Goal: Task Accomplishment & Management: Manage account settings

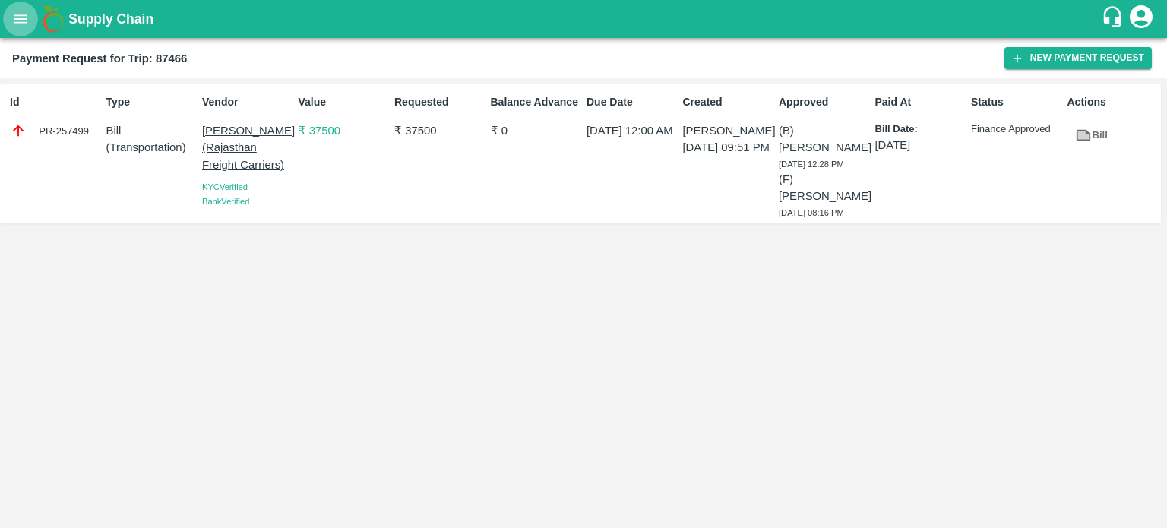
click at [15, 27] on icon "open drawer" at bounding box center [20, 19] width 17 height 17
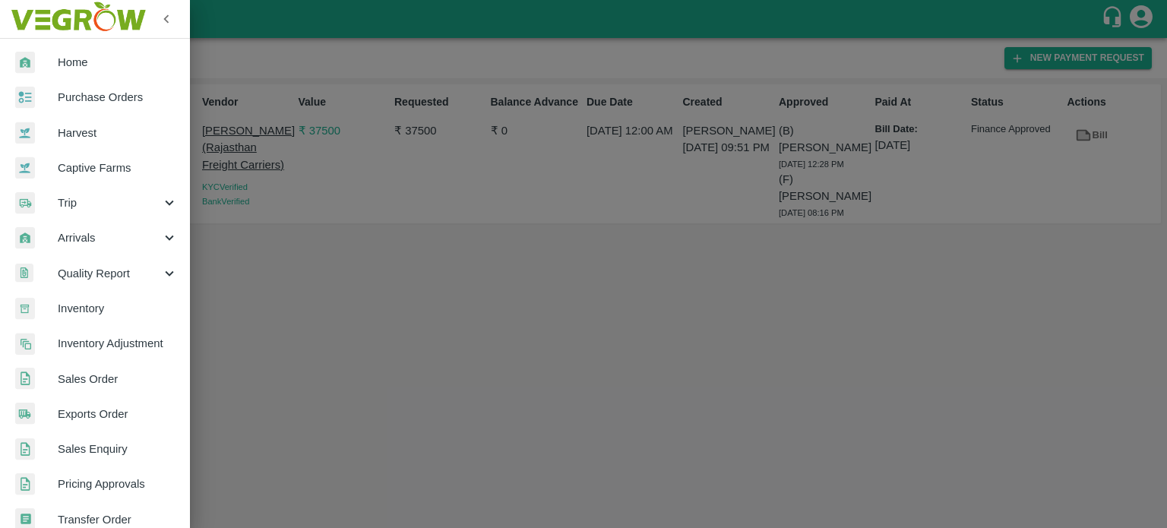
click at [78, 197] on span "Trip" at bounding box center [109, 202] width 103 height 17
click at [103, 270] on span "Material Movement" at bounding box center [124, 273] width 108 height 17
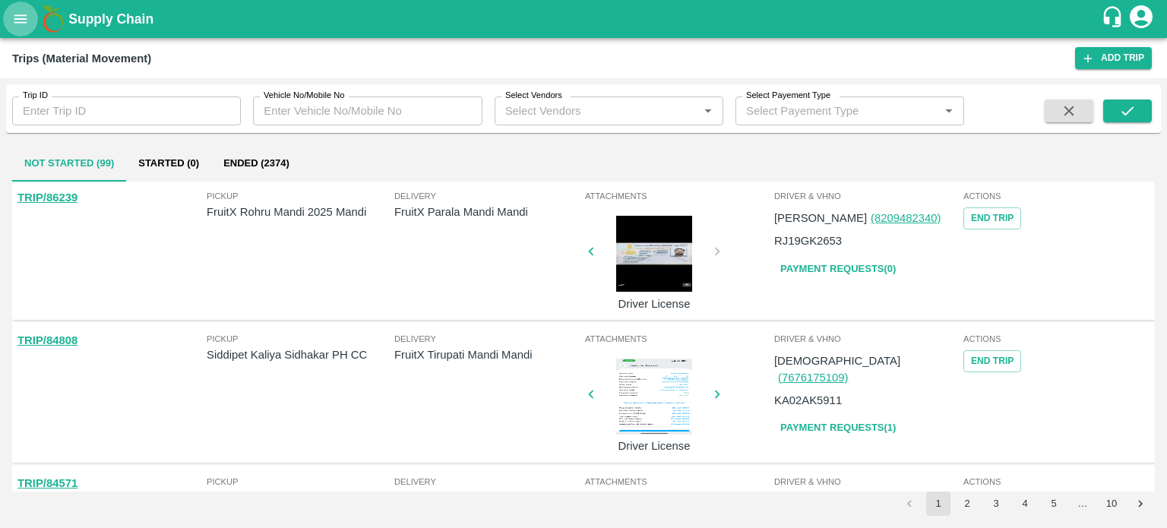
click at [21, 32] on button "open drawer" at bounding box center [20, 19] width 35 height 35
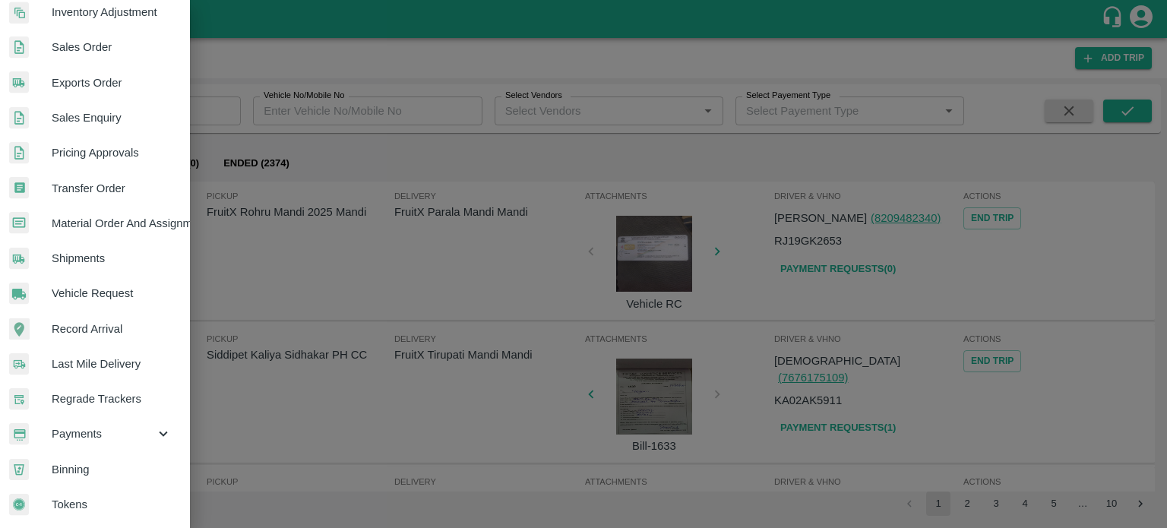
scroll to position [443, 6]
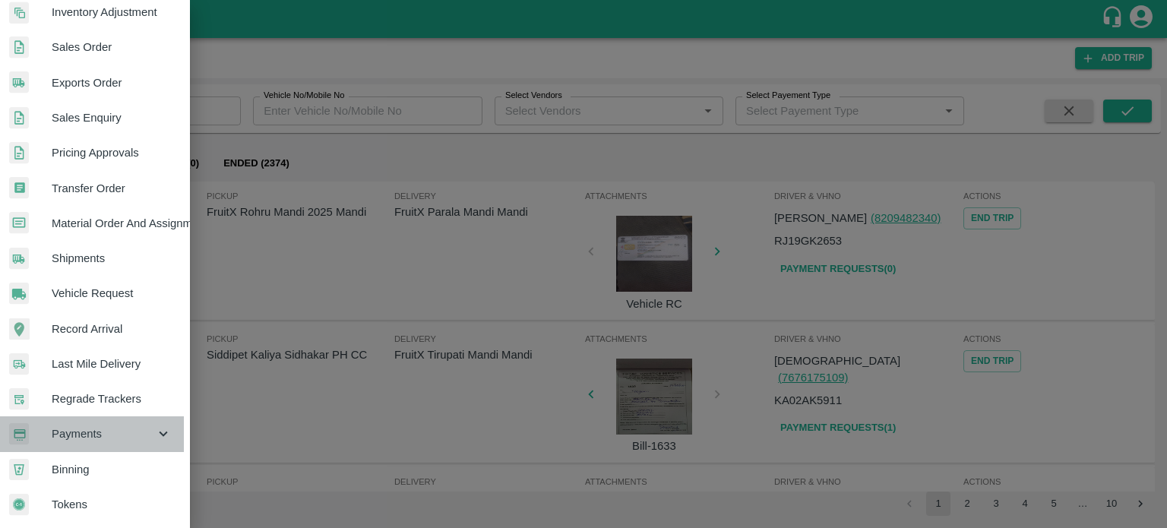
click at [99, 428] on span "Payments" at bounding box center [103, 433] width 103 height 17
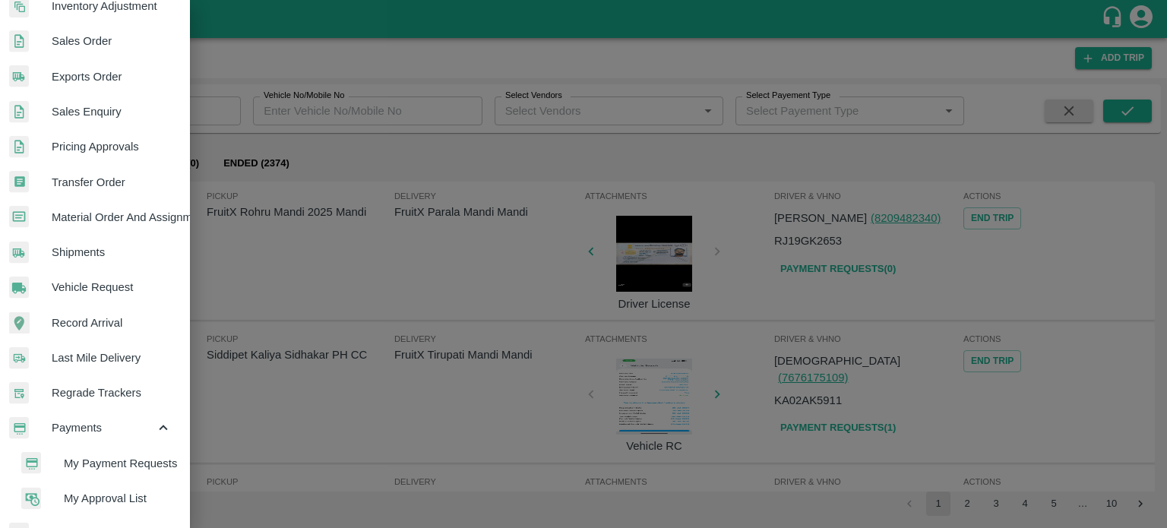
click at [103, 449] on li "My Payment Requests" at bounding box center [95, 463] width 178 height 35
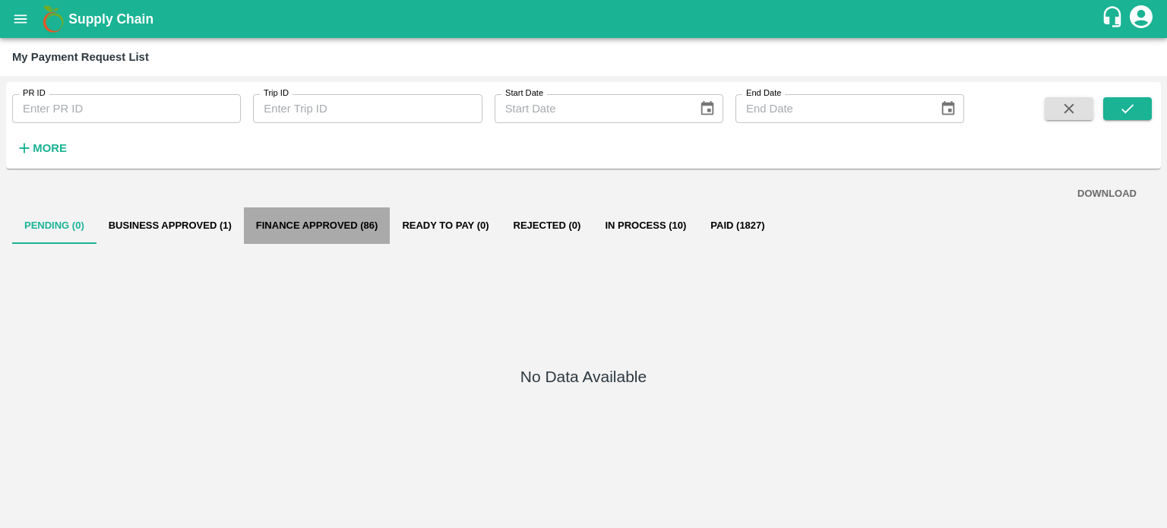
click at [316, 226] on button "Finance Approved (86)" at bounding box center [317, 225] width 147 height 36
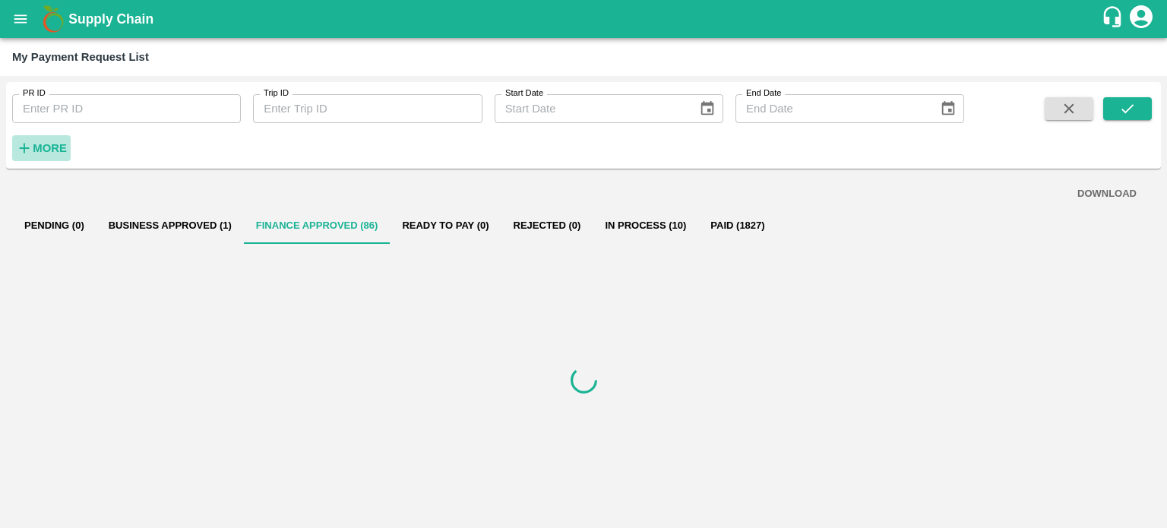
click at [61, 154] on h6 "More" at bounding box center [50, 148] width 34 height 20
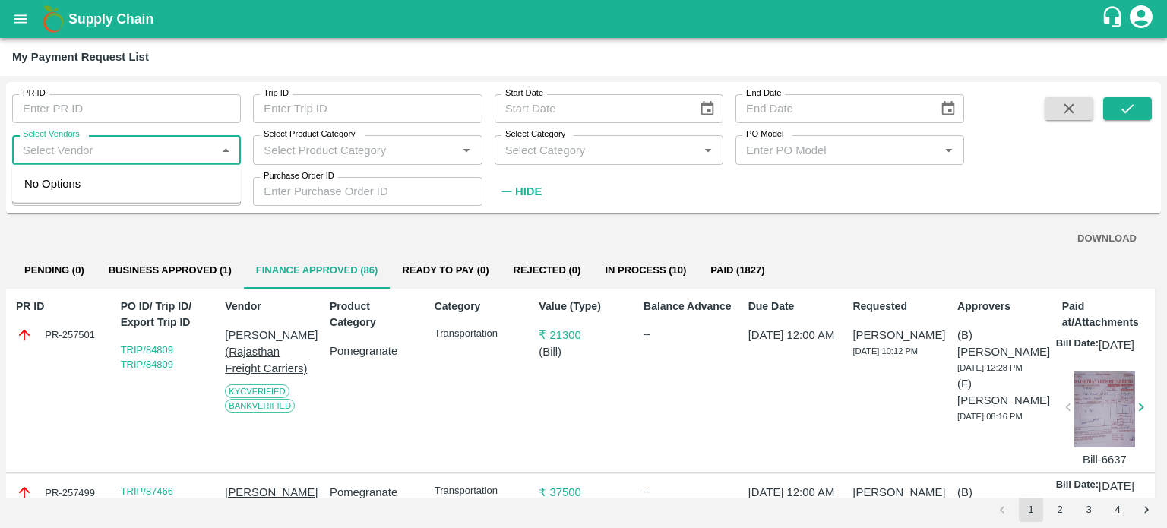
click at [167, 150] on input "Select Vendors" at bounding box center [114, 150] width 194 height 20
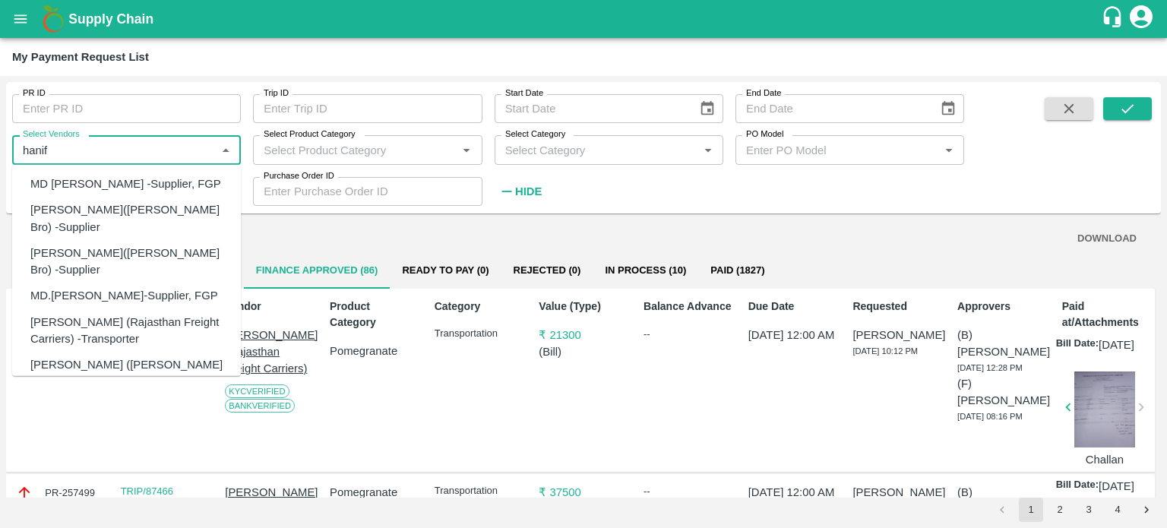
click at [70, 313] on div "[PERSON_NAME] (Rajasthan Freight Carriers) -Transporter" at bounding box center [129, 330] width 198 height 34
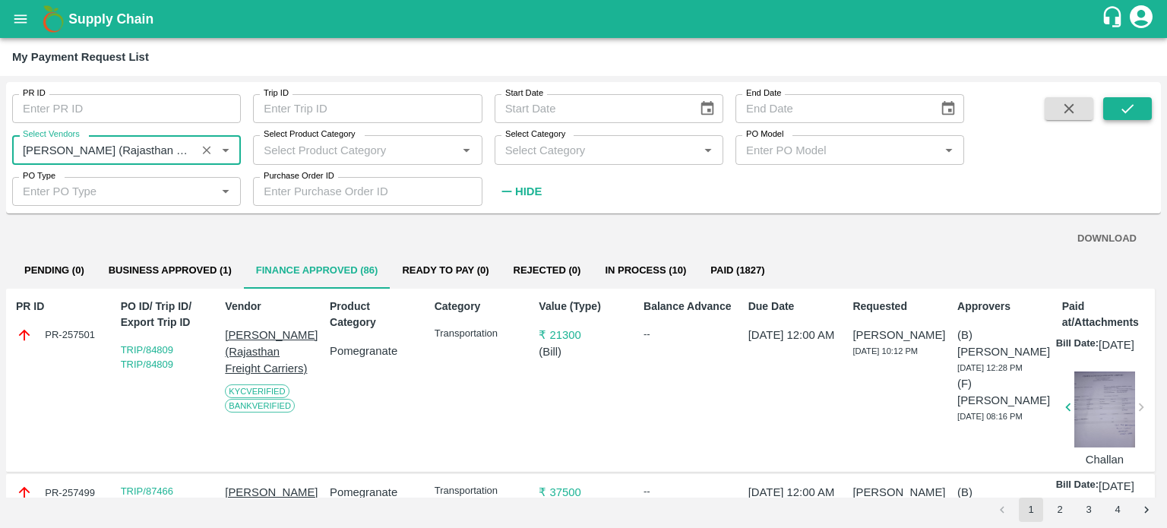
type input "[PERSON_NAME] (Rajasthan Freight Carriers) -Transporter"
click at [1121, 113] on icon "submit" at bounding box center [1127, 108] width 17 height 17
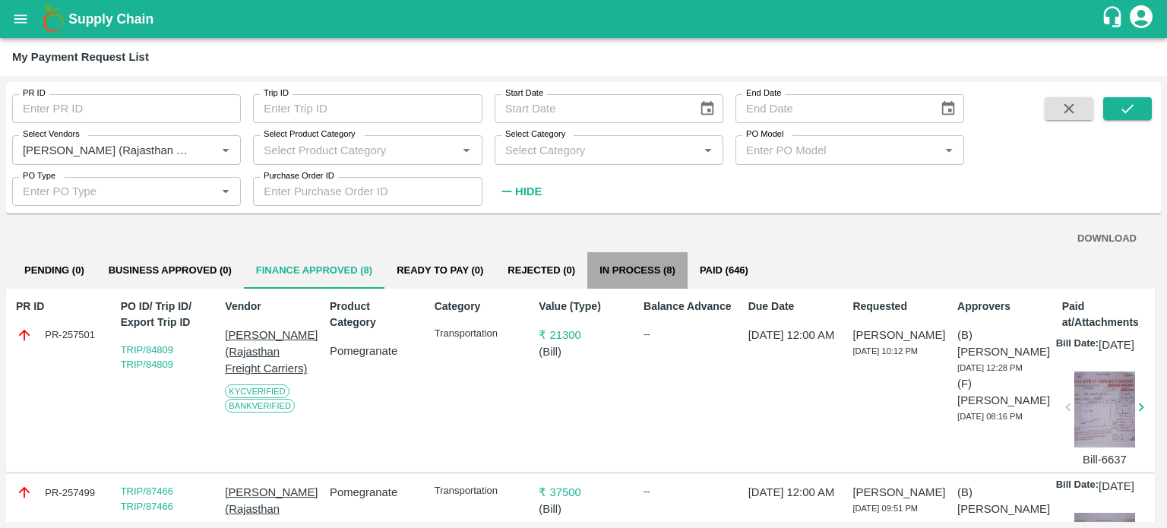
click at [655, 273] on button "In Process (8)" at bounding box center [637, 270] width 100 height 36
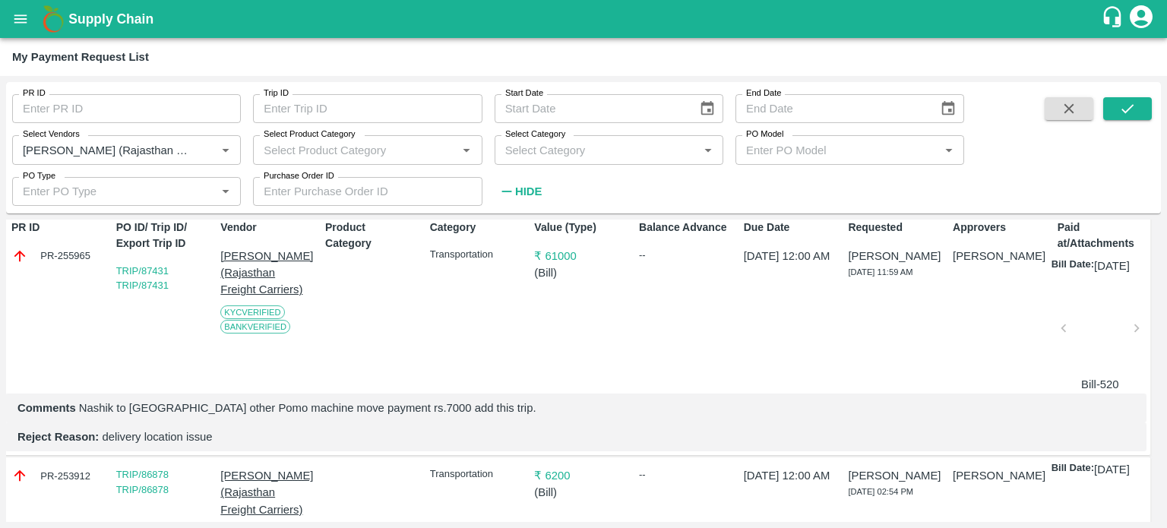
scroll to position [0, 5]
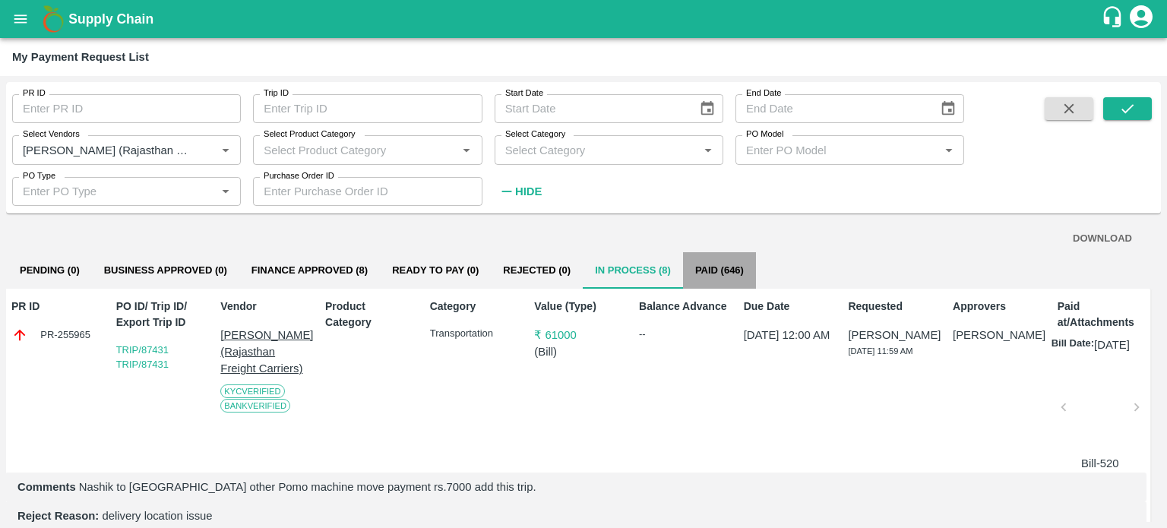
click at [715, 270] on button "Paid (646)" at bounding box center [719, 270] width 73 height 36
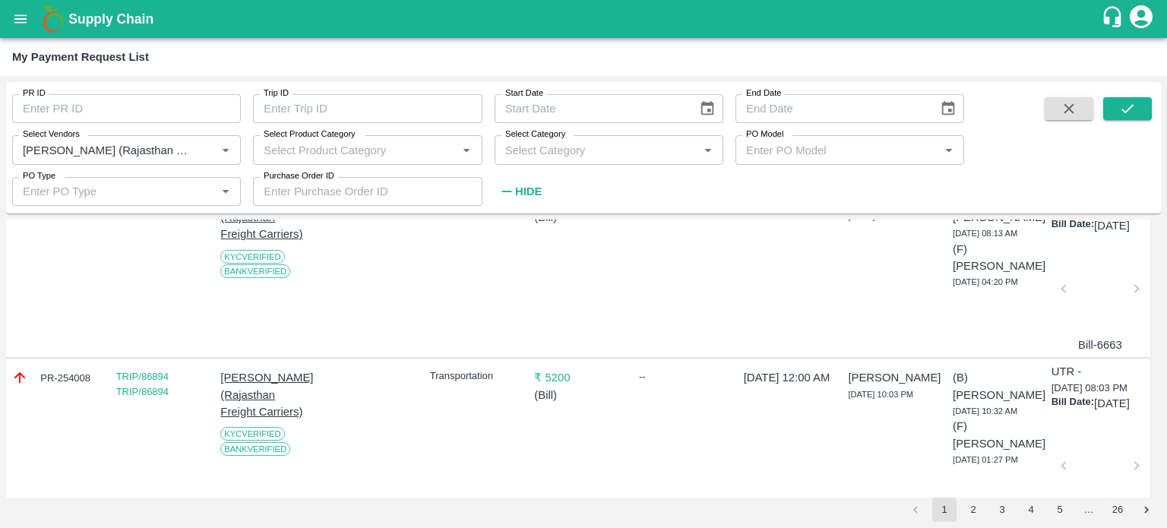
scroll to position [684, 5]
click at [1078, 333] on div at bounding box center [1099, 292] width 61 height 81
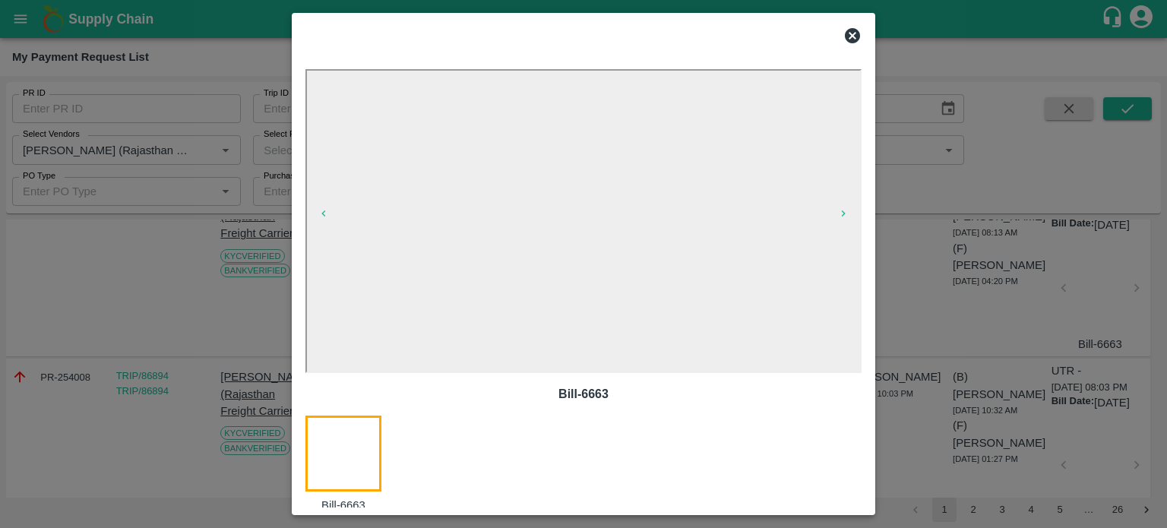
click at [843, 38] on icon at bounding box center [852, 36] width 18 height 18
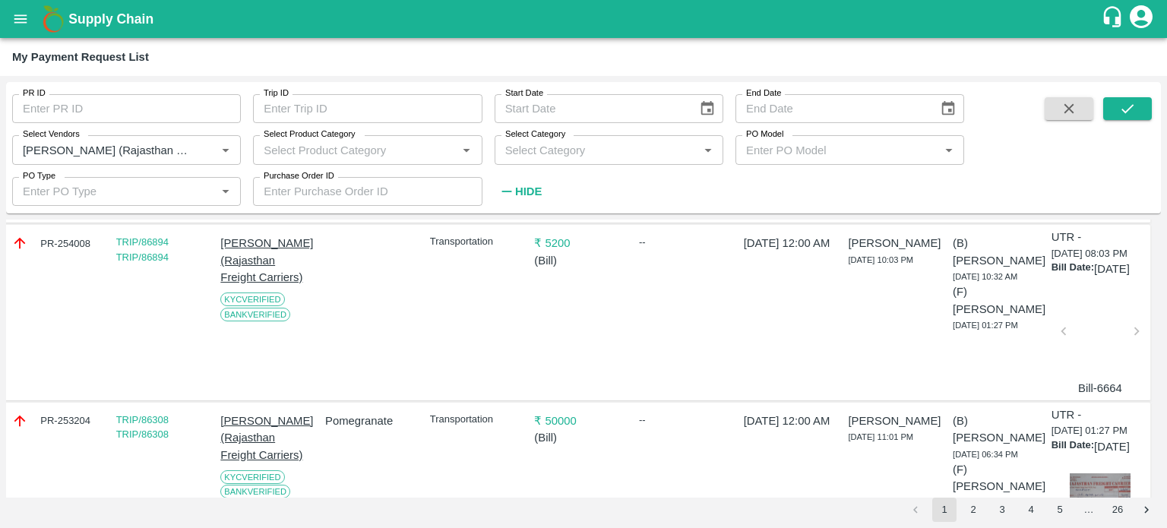
scroll to position [858, 5]
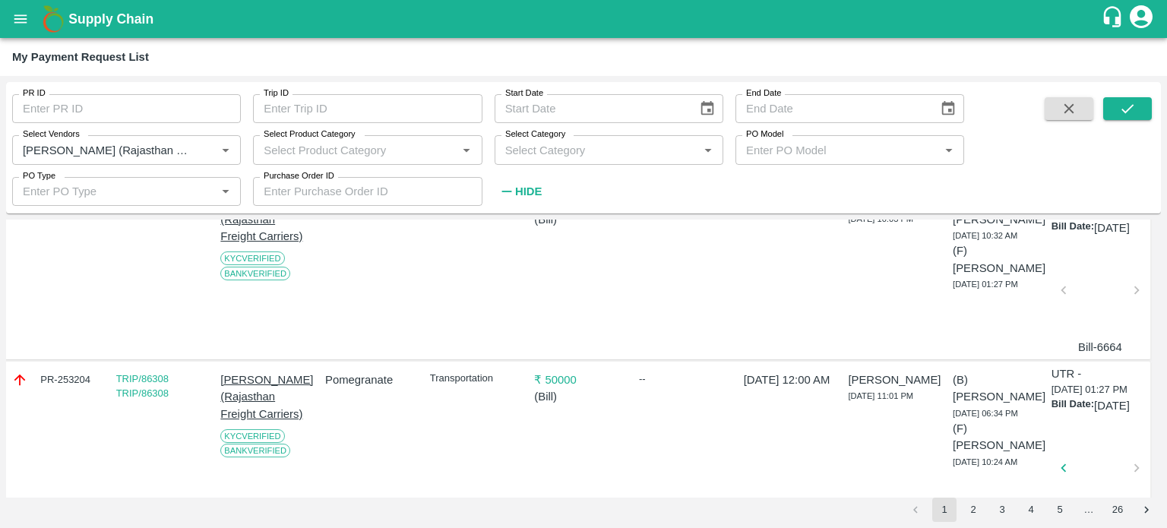
click at [1075, 335] on div at bounding box center [1099, 294] width 61 height 81
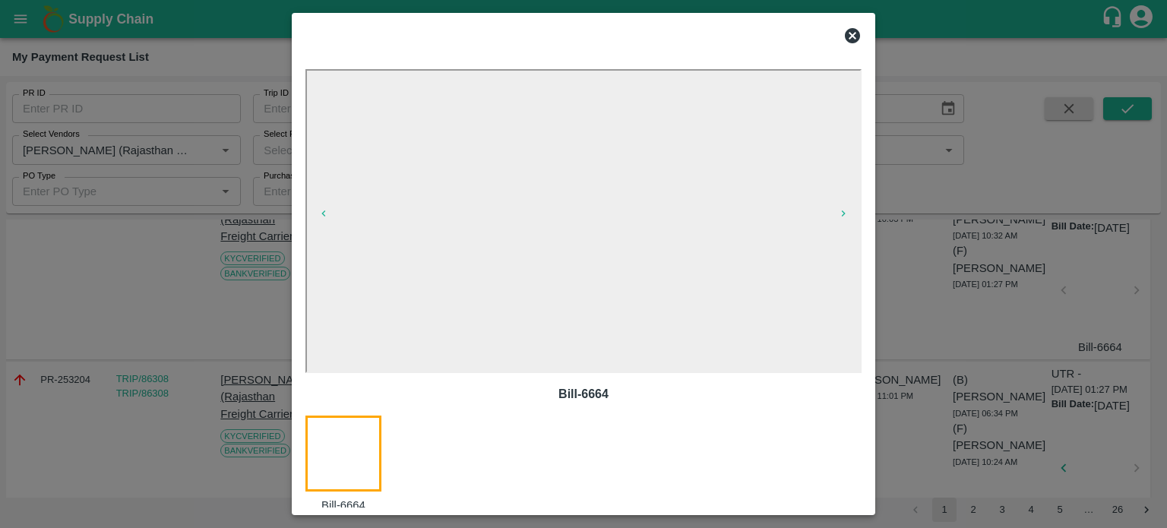
click at [978, 452] on div at bounding box center [583, 264] width 1167 height 528
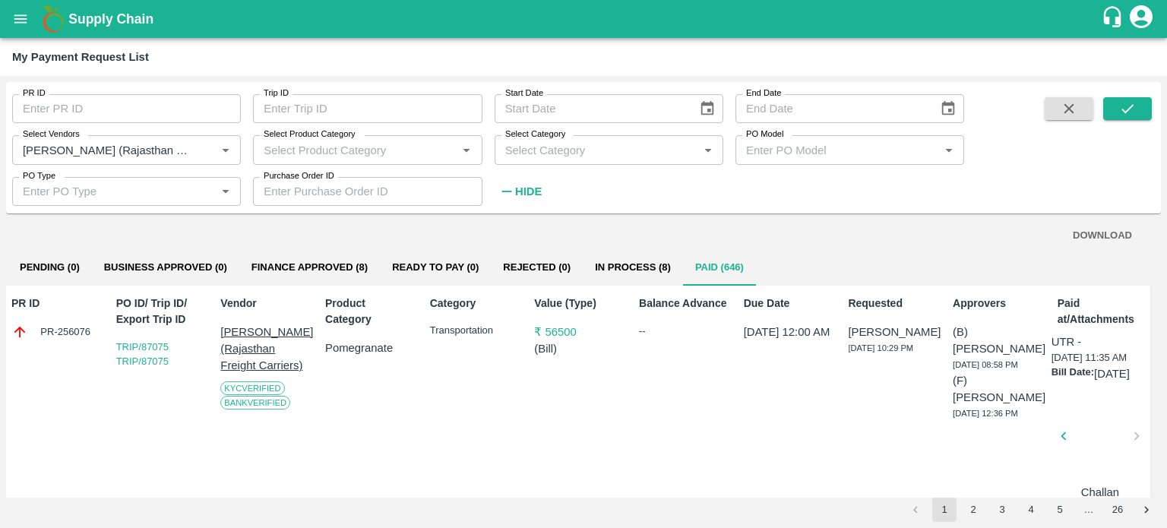
scroll to position [0, 5]
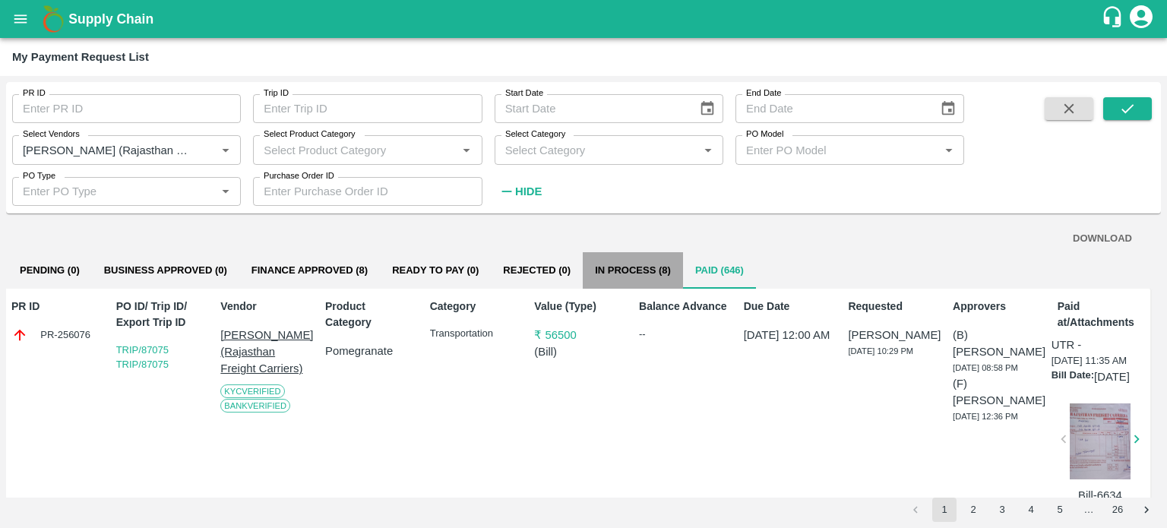
click at [617, 274] on button "In Process (8)" at bounding box center [633, 270] width 100 height 36
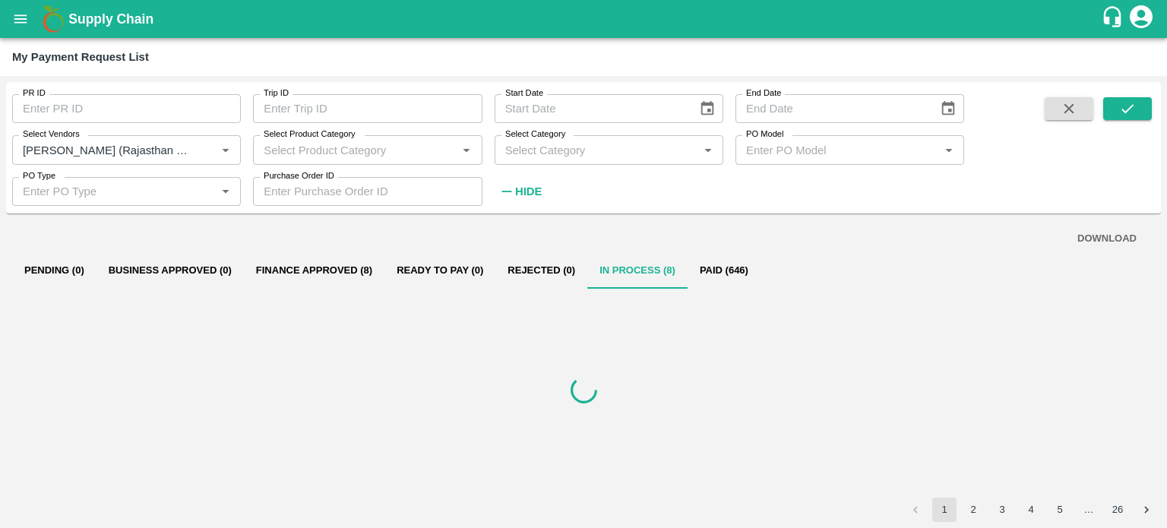
scroll to position [0, 0]
click at [533, 185] on strong "Hide" at bounding box center [528, 191] width 27 height 12
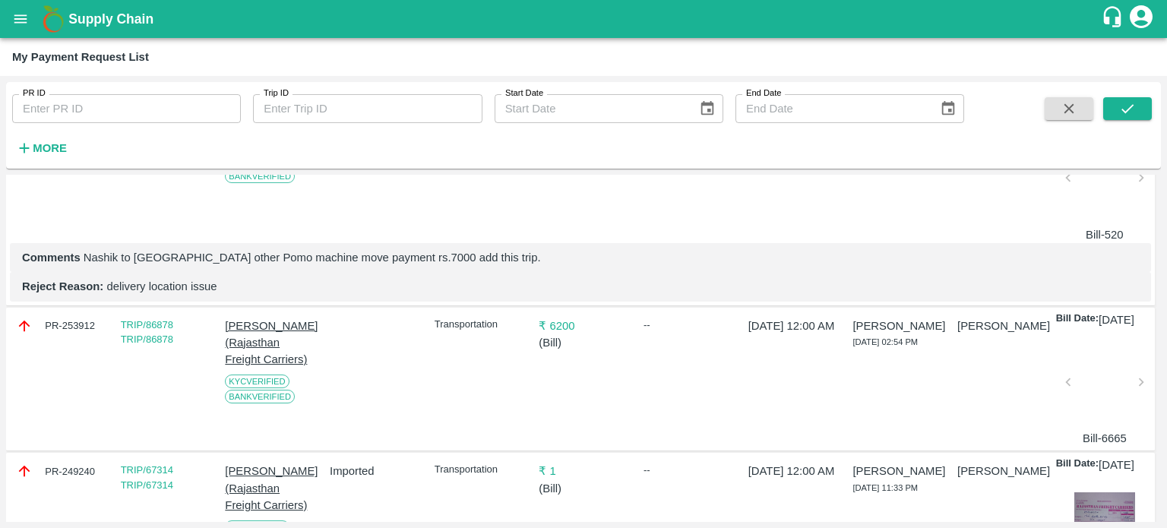
scroll to position [185, 5]
